Goal: Register for event/course

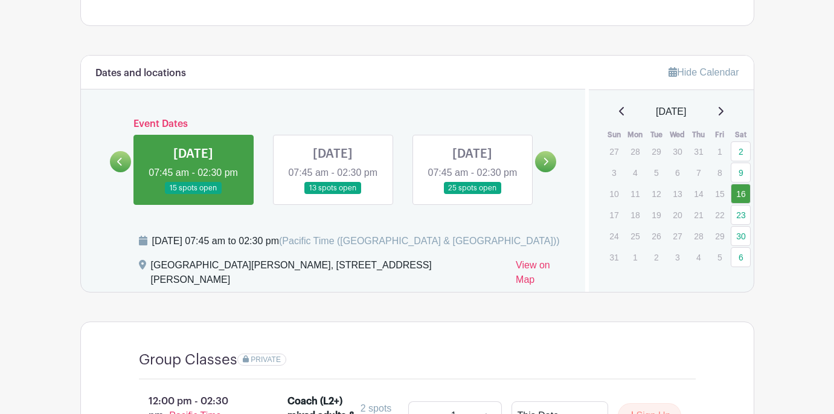
scroll to position [403, 0]
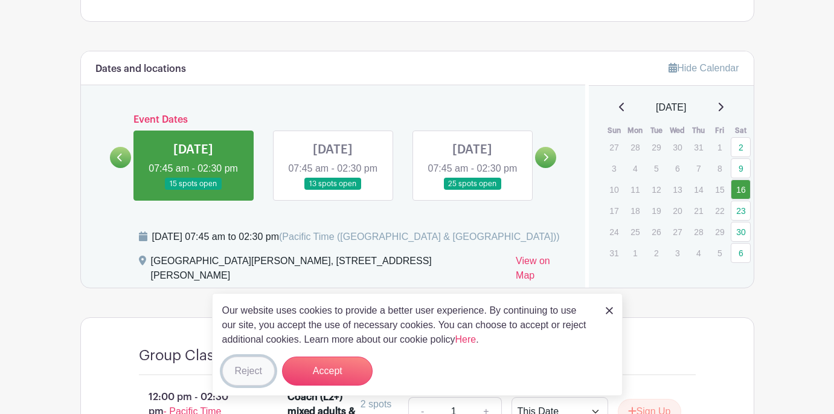
click at [247, 371] on button "Reject" at bounding box center [248, 370] width 53 height 29
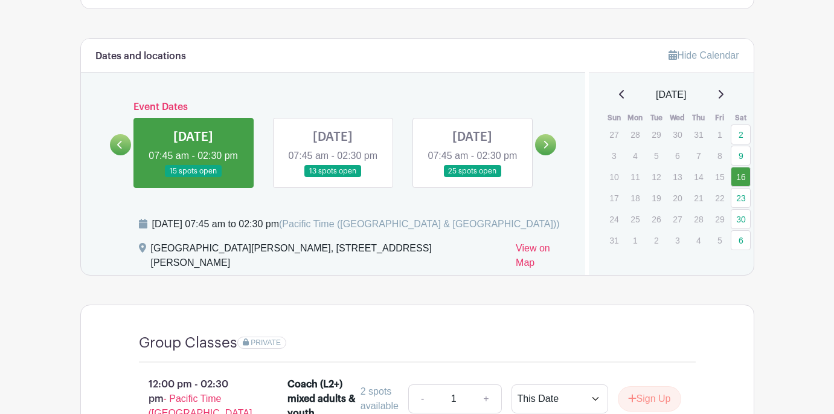
scroll to position [414, 0]
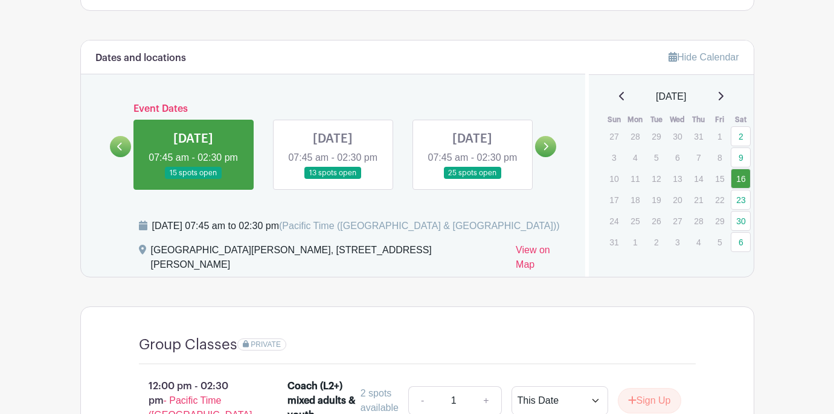
click at [333, 179] on link at bounding box center [333, 179] width 0 height 0
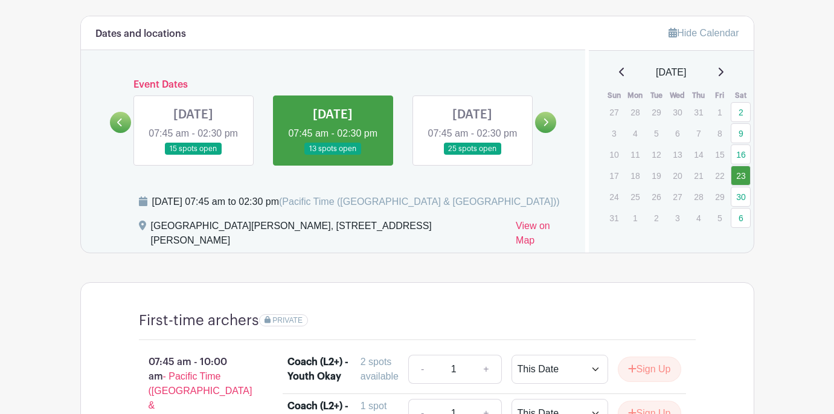
scroll to position [464, 0]
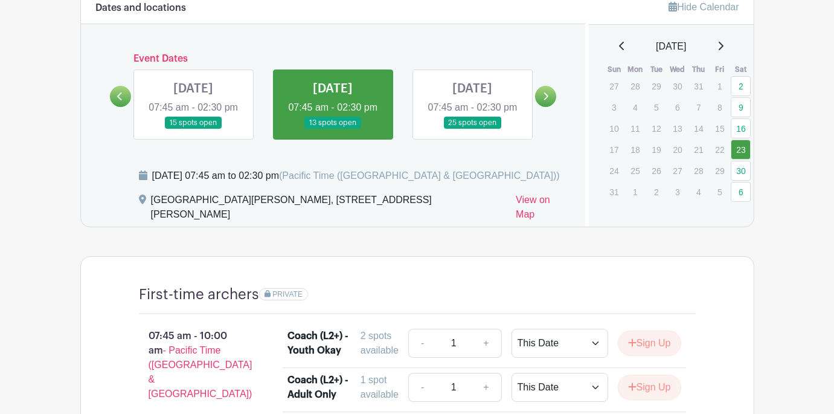
click at [548, 101] on icon at bounding box center [545, 96] width 5 height 9
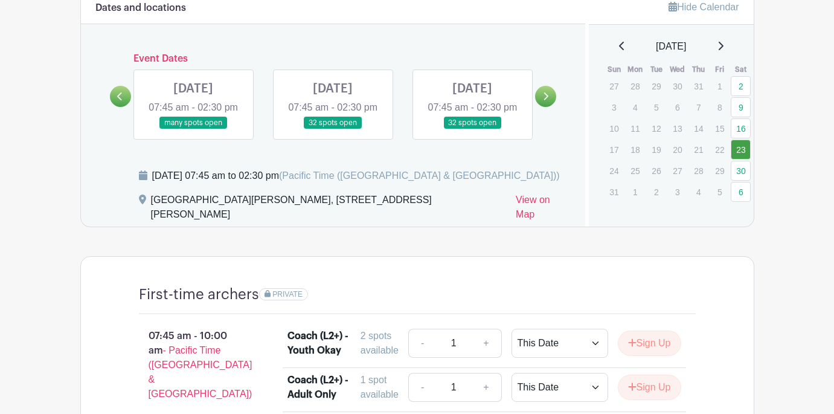
click at [723, 49] on icon at bounding box center [721, 46] width 5 height 8
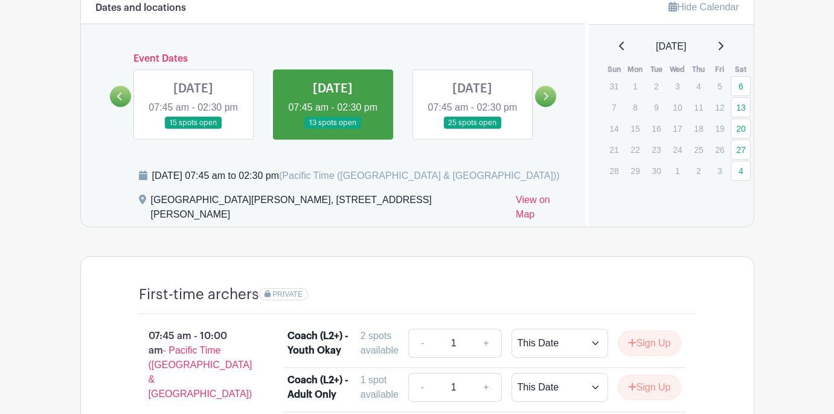
click at [545, 100] on icon at bounding box center [546, 96] width 5 height 8
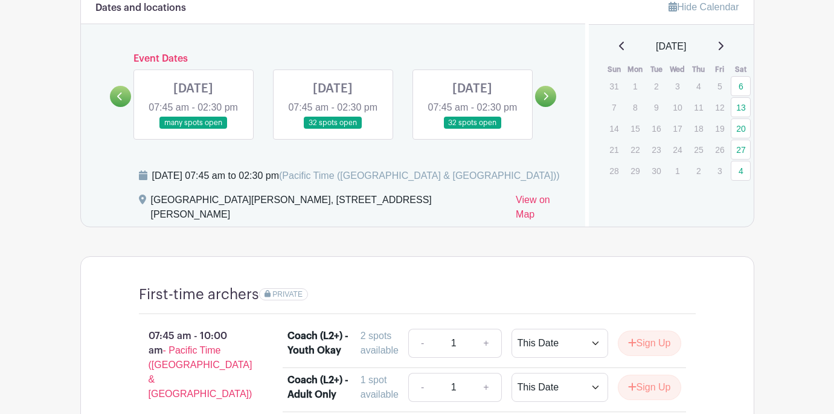
click at [193, 129] on link at bounding box center [193, 129] width 0 height 0
